Goal: Information Seeking & Learning: Learn about a topic

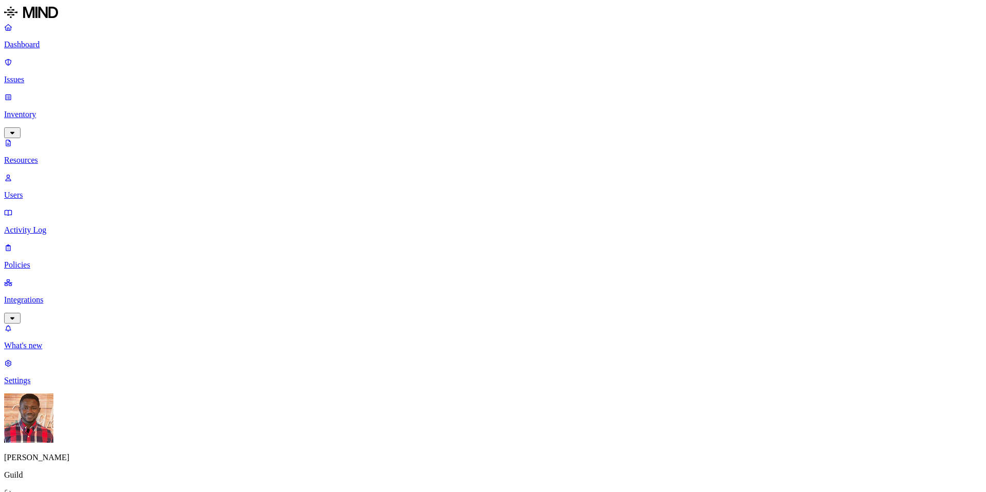
scroll to position [8, 0]
click at [70, 190] on p "Users" at bounding box center [492, 194] width 977 height 9
click at [70, 156] on p "Resources" at bounding box center [492, 160] width 977 height 9
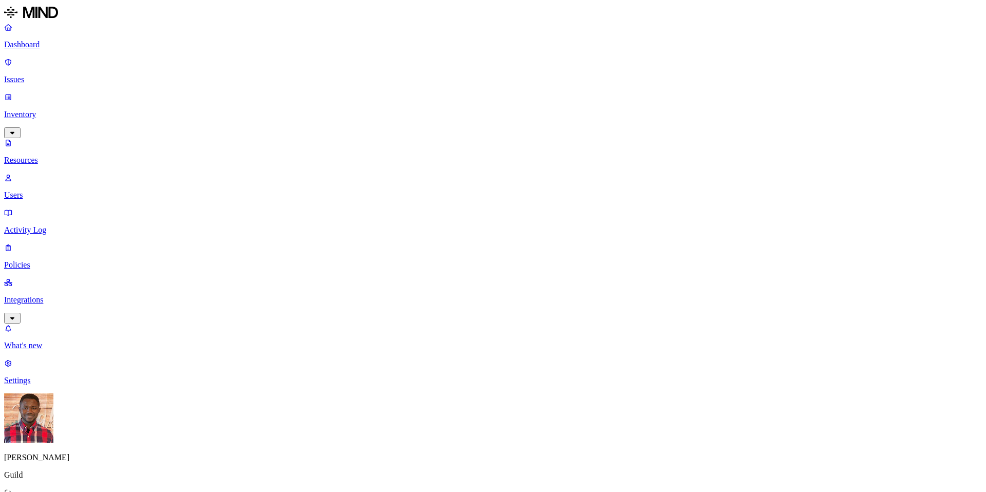
scroll to position [1, 0]
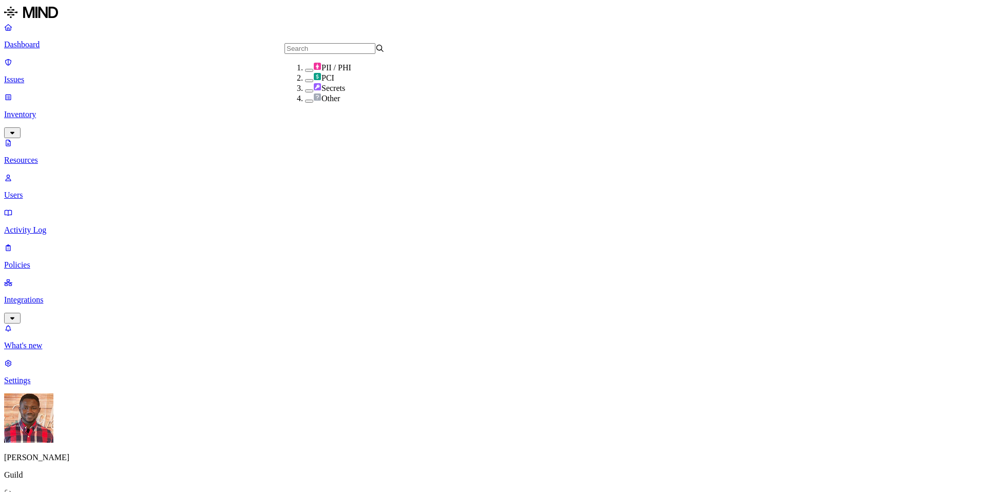
click at [305, 72] on button "button" at bounding box center [309, 70] width 8 height 3
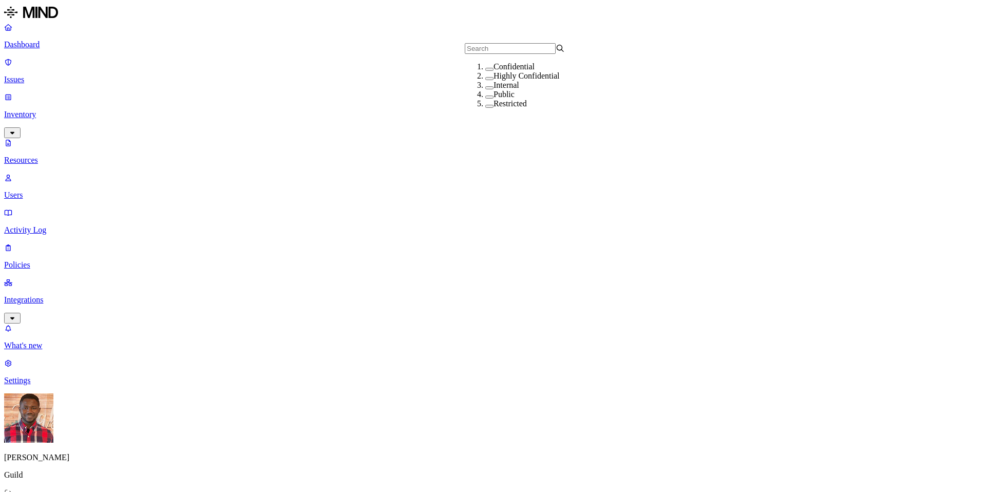
click at [485, 71] on button "button" at bounding box center [489, 69] width 8 height 3
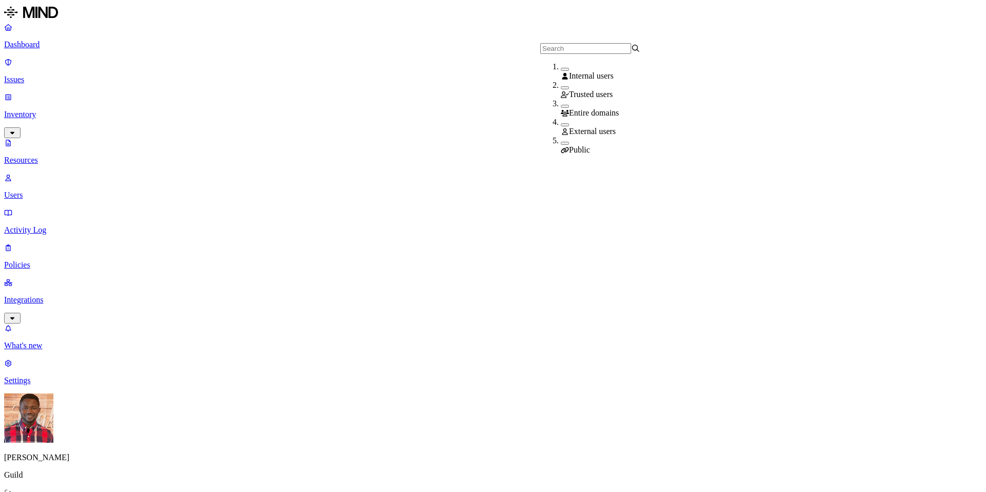
click at [561, 143] on button "button" at bounding box center [565, 143] width 8 height 3
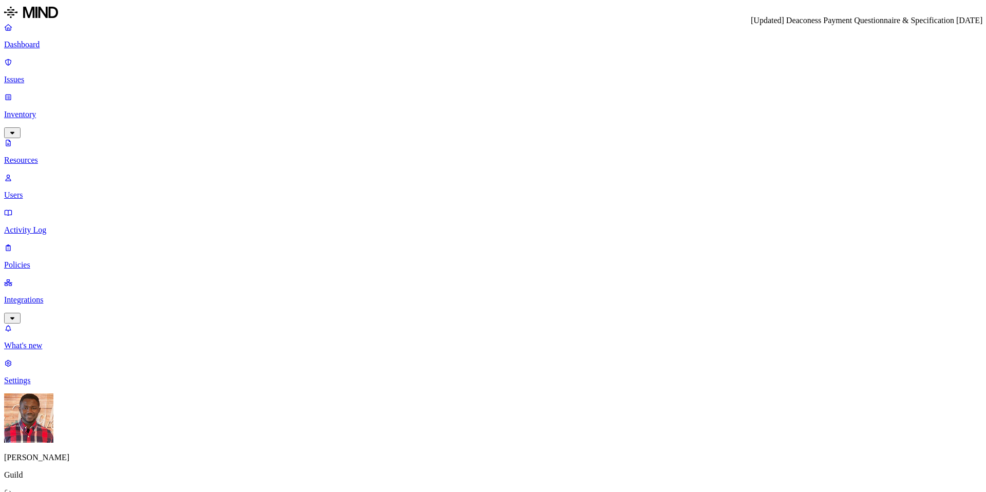
click at [934, 17] on div "[Updated] Deaconess Payment Questionnaire & Specification [DATE] [Updated] Deac…" at bounding box center [867, 20] width 232 height 9
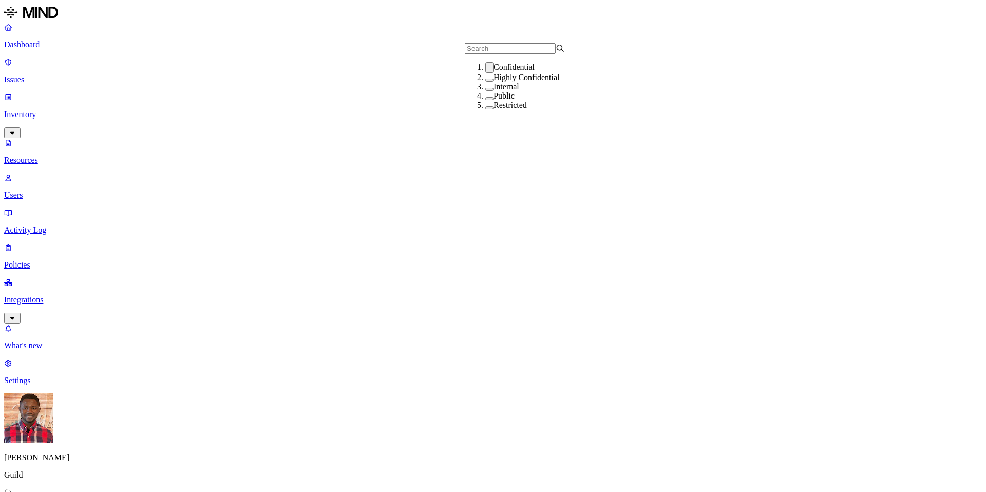
click at [485, 82] on button "button" at bounding box center [489, 80] width 8 height 3
click at [485, 111] on button "button" at bounding box center [489, 109] width 8 height 3
